Goal: Task Accomplishment & Management: Complete application form

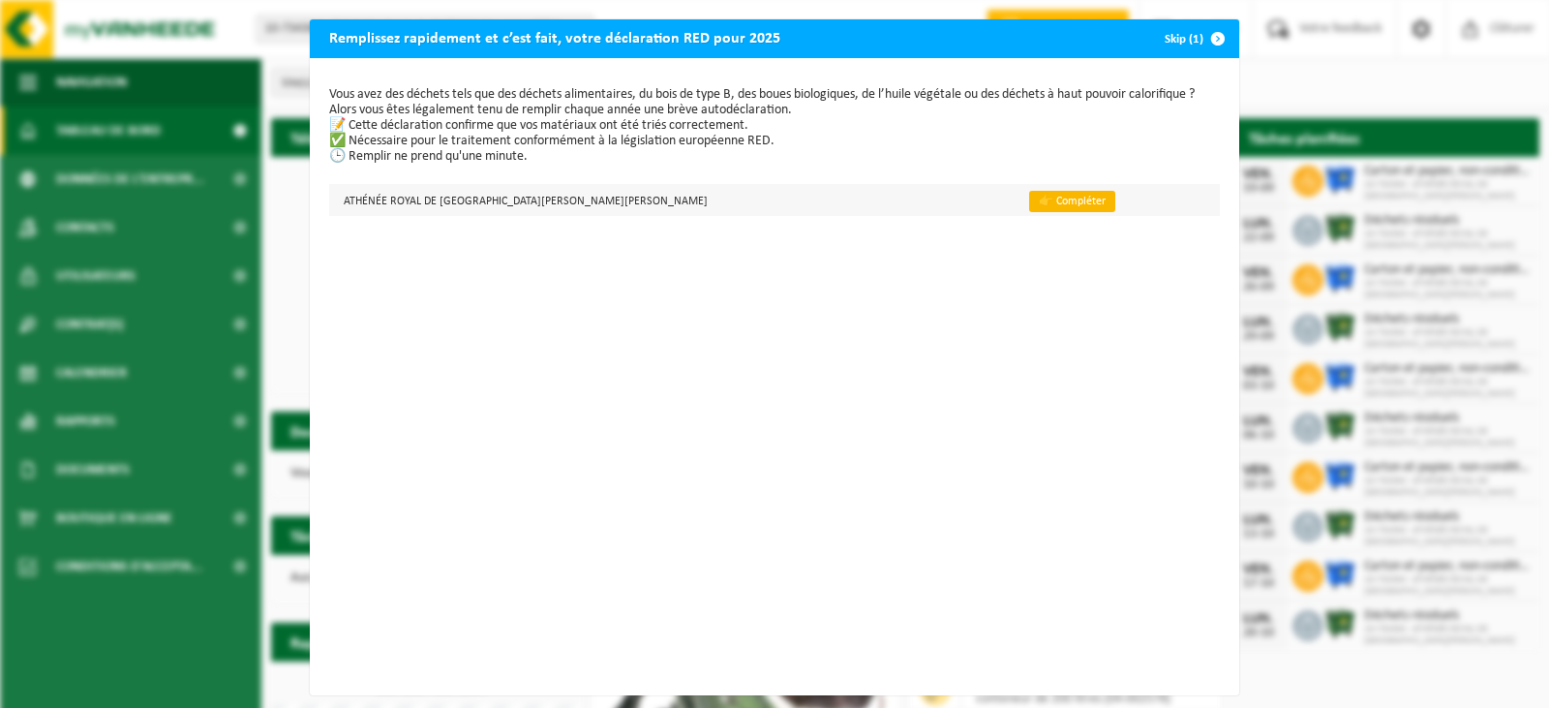
click at [1029, 205] on link "👉 Compléter" at bounding box center [1072, 201] width 86 height 21
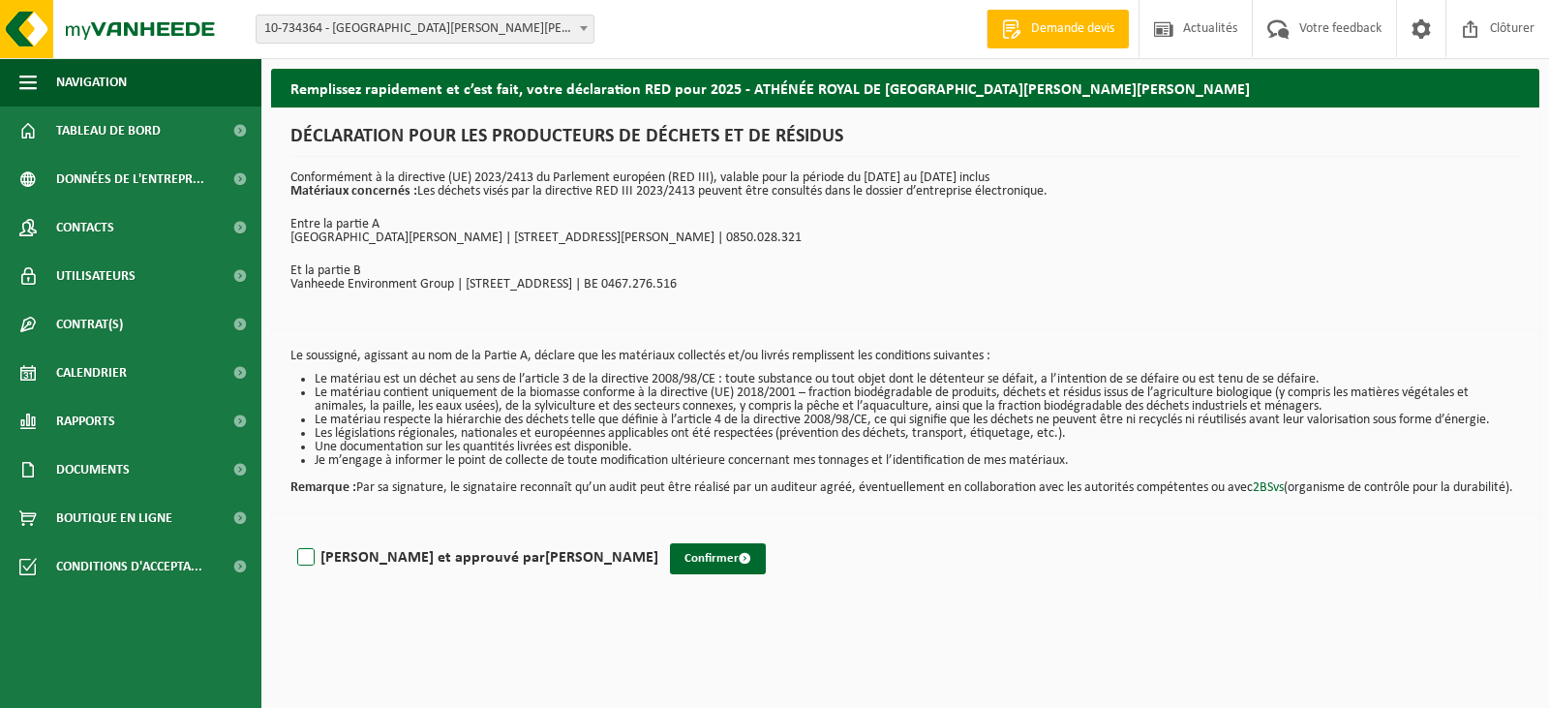
click at [306, 569] on label "[PERSON_NAME] et approuvé par [PERSON_NAME]" at bounding box center [475, 557] width 365 height 29
click at [659, 534] on input "[PERSON_NAME] et approuvé par [PERSON_NAME]" at bounding box center [659, 533] width 1 height 1
checkbox input "true"
drag, startPoint x: 648, startPoint y: 573, endPoint x: 708, endPoint y: 699, distance: 139.5
click at [670, 574] on button "Confirmer" at bounding box center [718, 558] width 96 height 31
